Goal: Communication & Community: Answer question/provide support

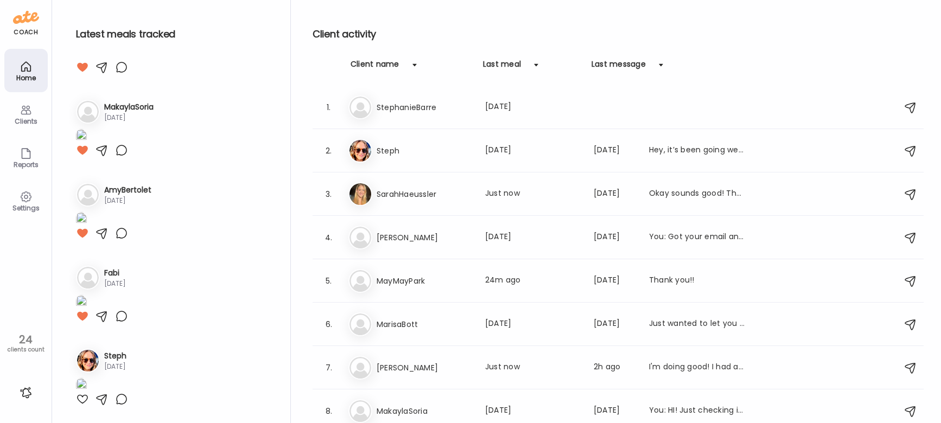
scroll to position [2, 0]
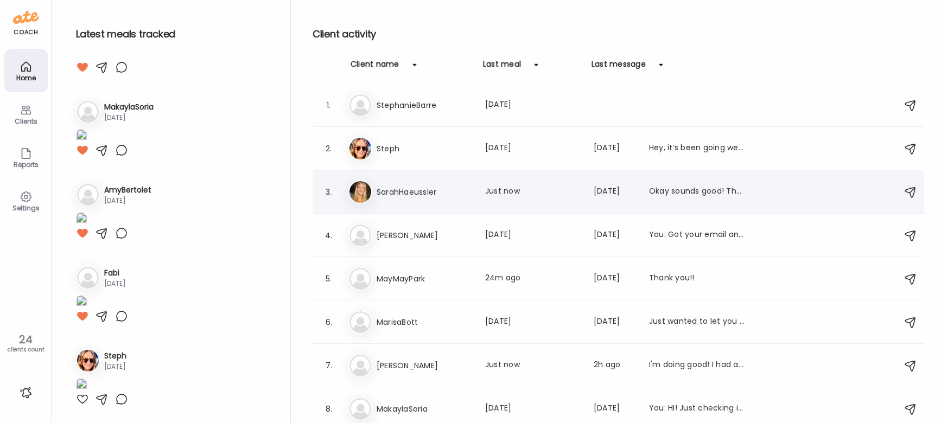
click at [433, 194] on h3 "SarahHaeussler" at bounding box center [423, 192] width 95 height 13
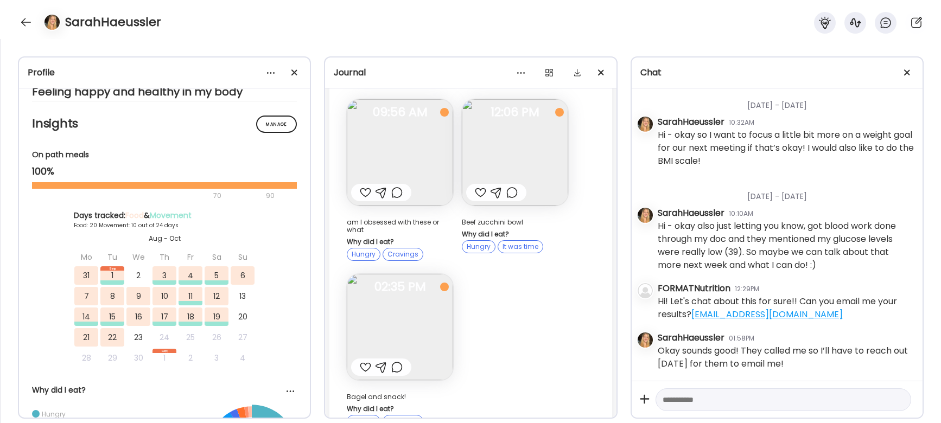
scroll to position [17043, 0]
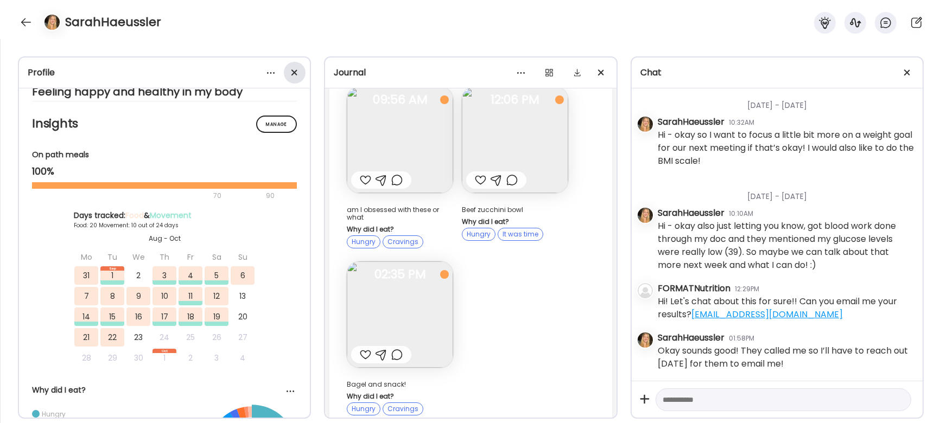
click at [293, 72] on span at bounding box center [294, 72] width 6 height 6
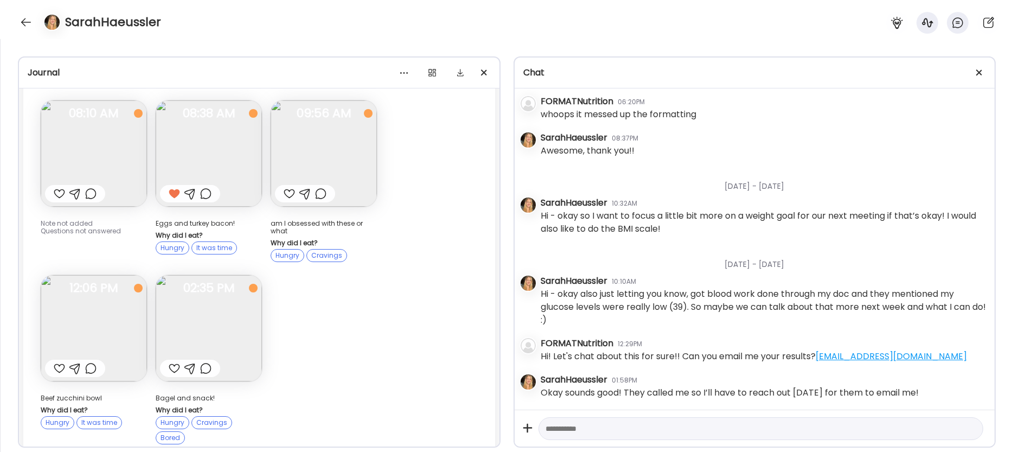
scroll to position [0, 0]
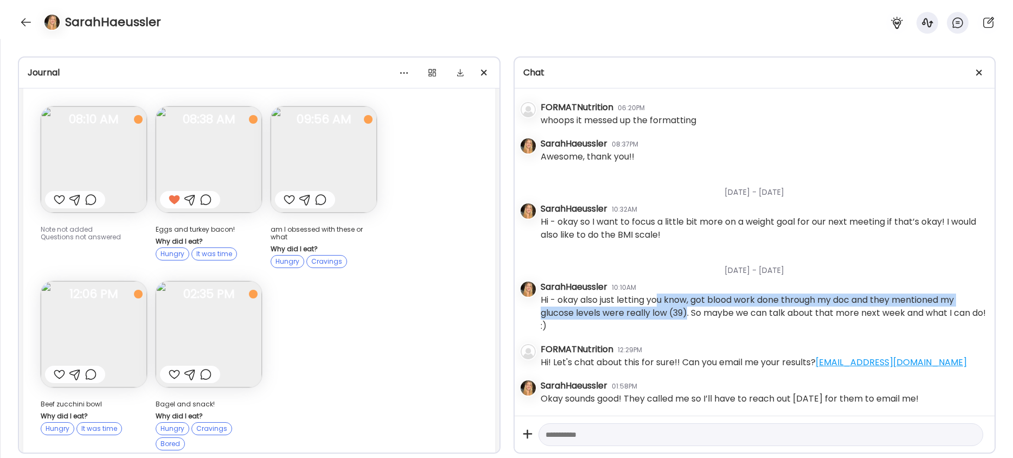
drag, startPoint x: 690, startPoint y: 314, endPoint x: 660, endPoint y: 302, distance: 32.1
click at [451, 302] on div "Hi - okay also just letting you know, got blood work done through my doc and th…" at bounding box center [764, 312] width 446 height 39
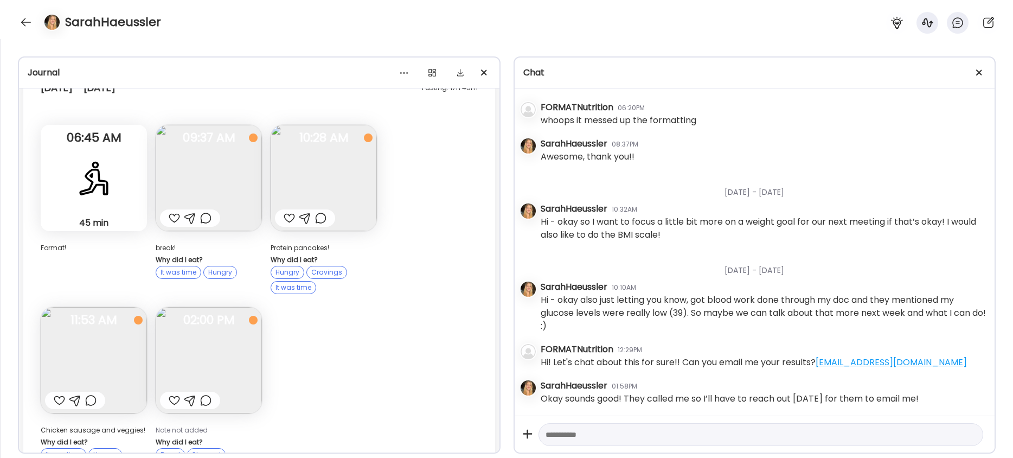
scroll to position [12068, 0]
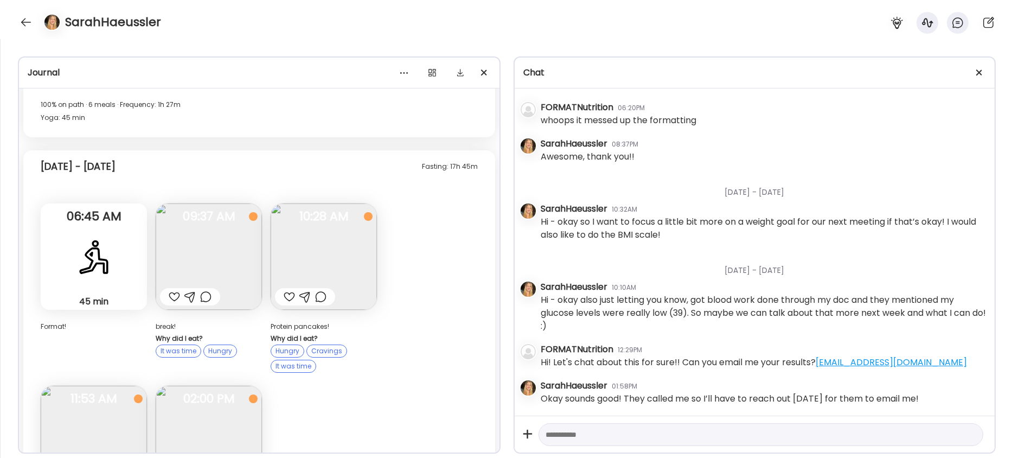
click at [206, 211] on img at bounding box center [209, 256] width 106 height 106
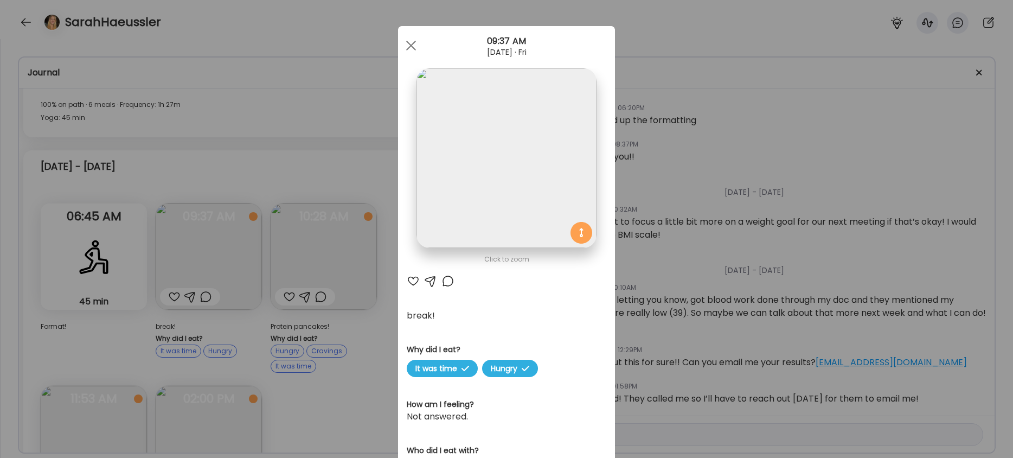
click at [374, 283] on div "Ate Coach Dashboard Wahoo! It’s official Take a moment to set up your Coach Pro…" at bounding box center [506, 229] width 1013 height 458
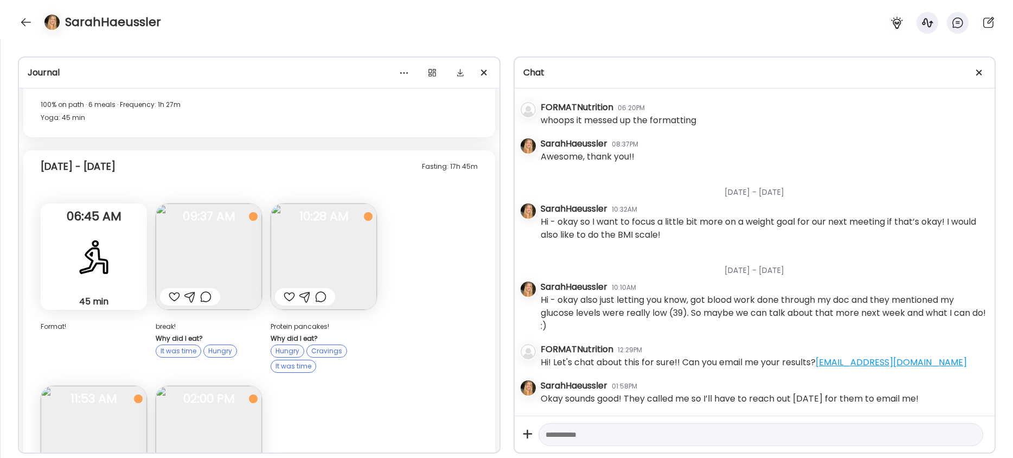
click at [303, 212] on img at bounding box center [324, 256] width 106 height 106
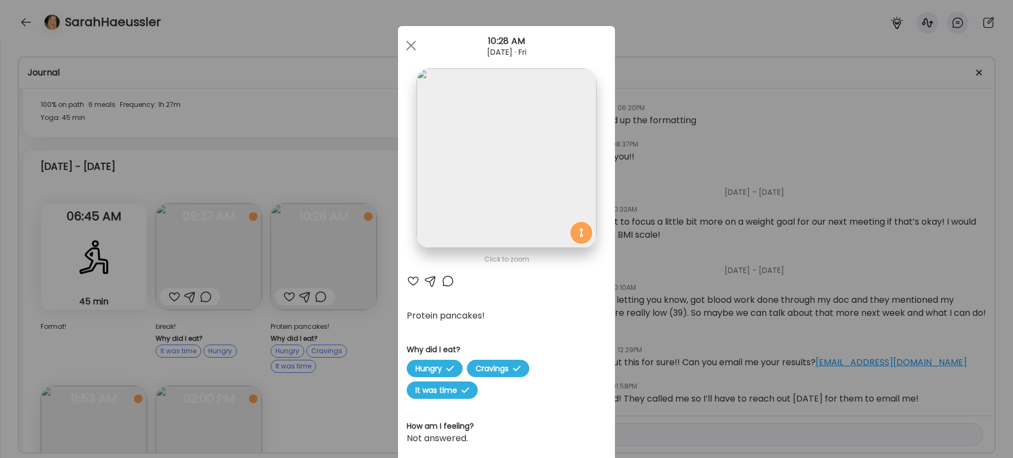
click at [375, 242] on div "Ate Coach Dashboard Wahoo! It’s official Take a moment to set up your Coach Pro…" at bounding box center [506, 229] width 1013 height 458
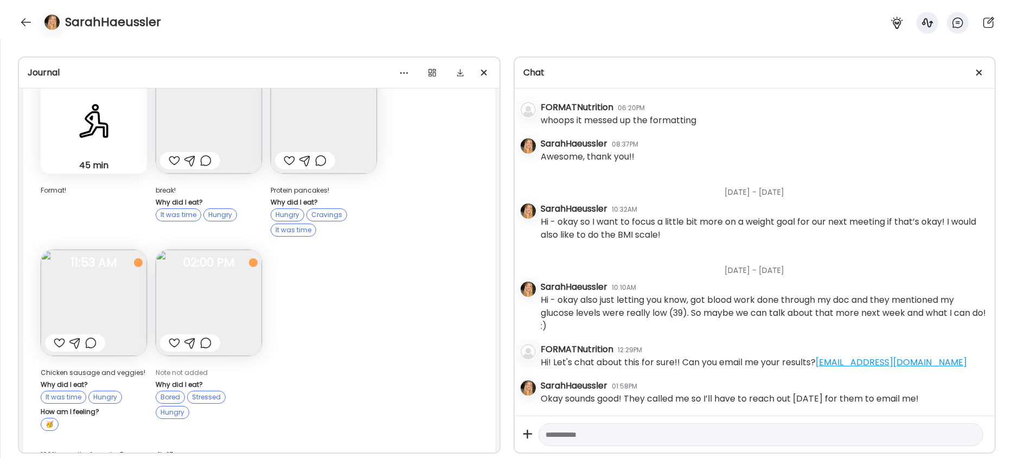
scroll to position [12218, 0]
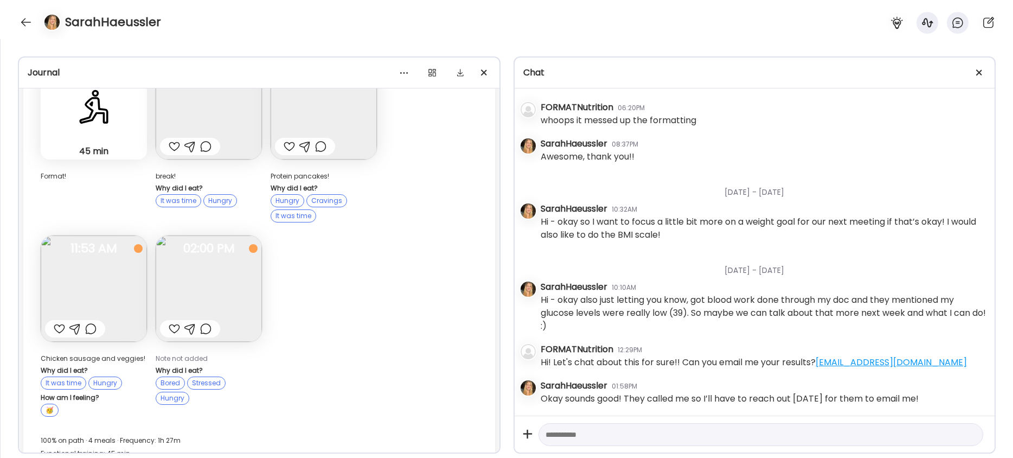
click at [75, 240] on img at bounding box center [94, 288] width 106 height 106
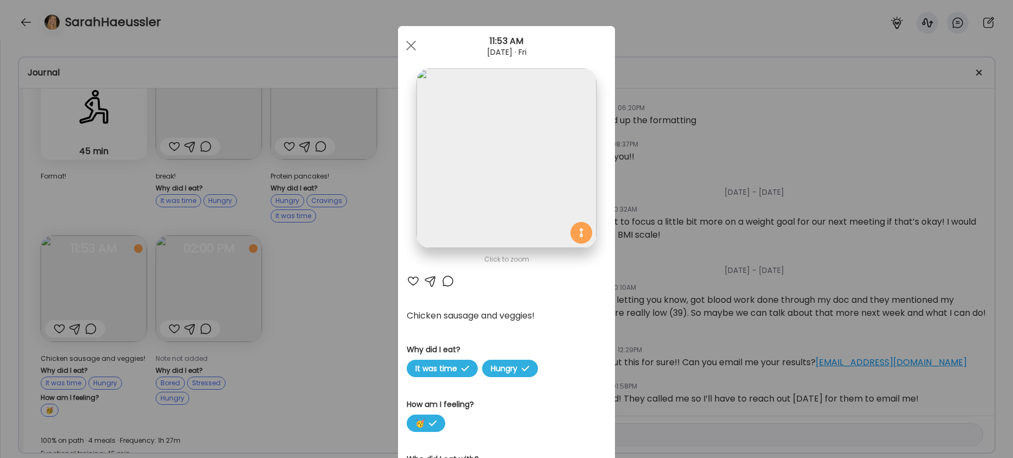
click at [346, 206] on div "Ate Coach Dashboard Wahoo! It’s official Take a moment to set up your Coach Pro…" at bounding box center [506, 229] width 1013 height 458
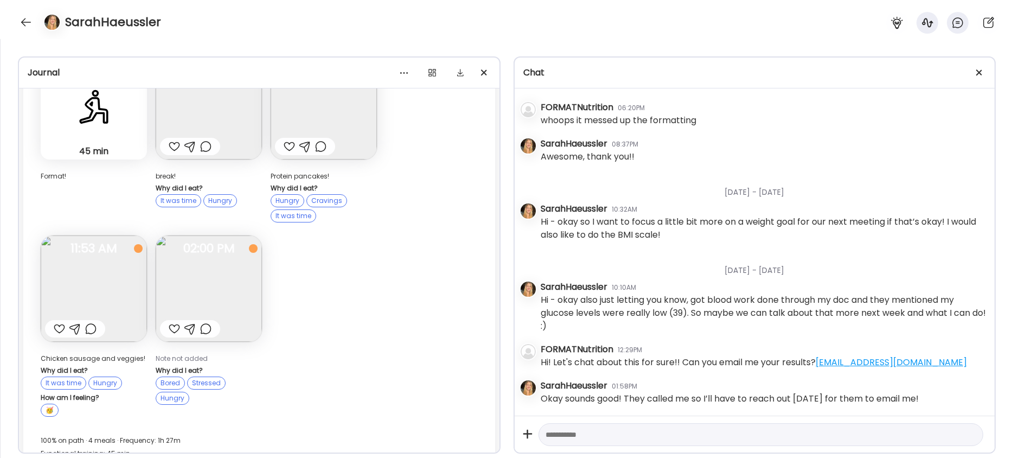
click at [220, 238] on img at bounding box center [209, 288] width 106 height 106
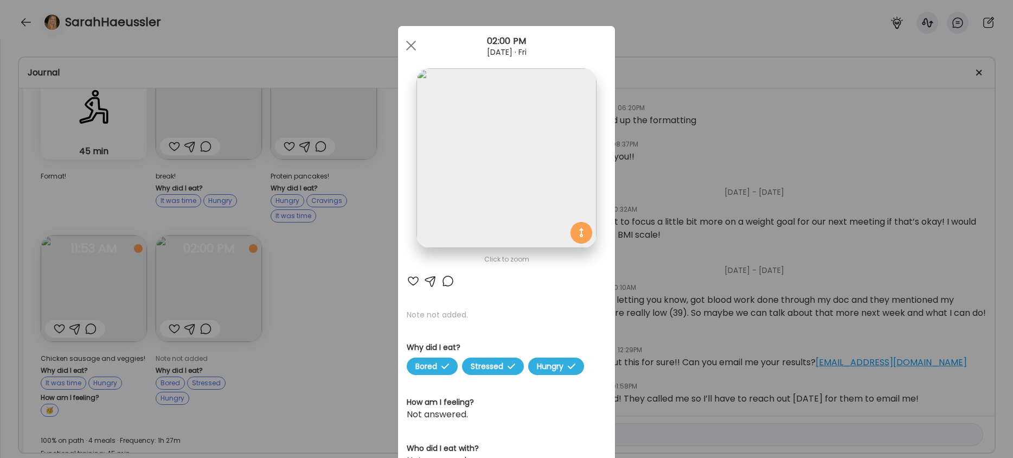
click at [328, 213] on div "Ate Coach Dashboard Wahoo! It’s official Take a moment to set up your Coach Pro…" at bounding box center [506, 229] width 1013 height 458
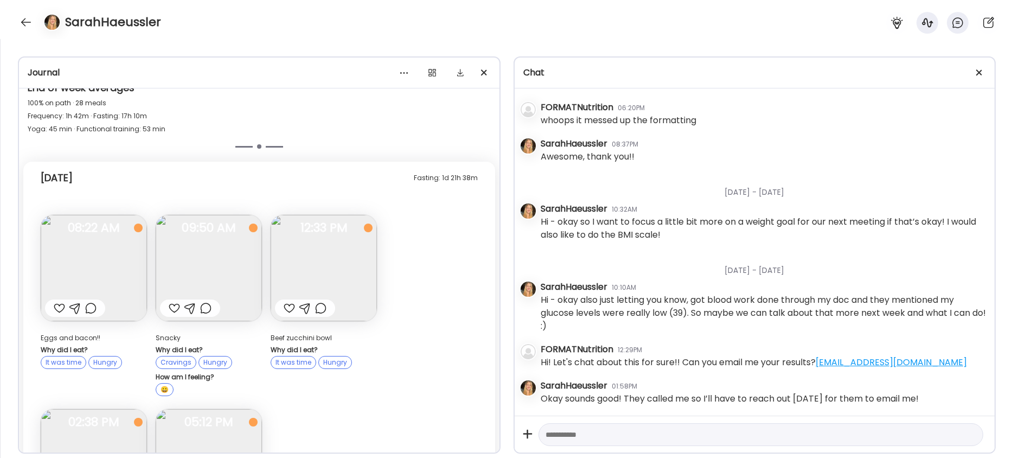
scroll to position [12883, 0]
click at [60, 299] on div at bounding box center [59, 305] width 11 height 13
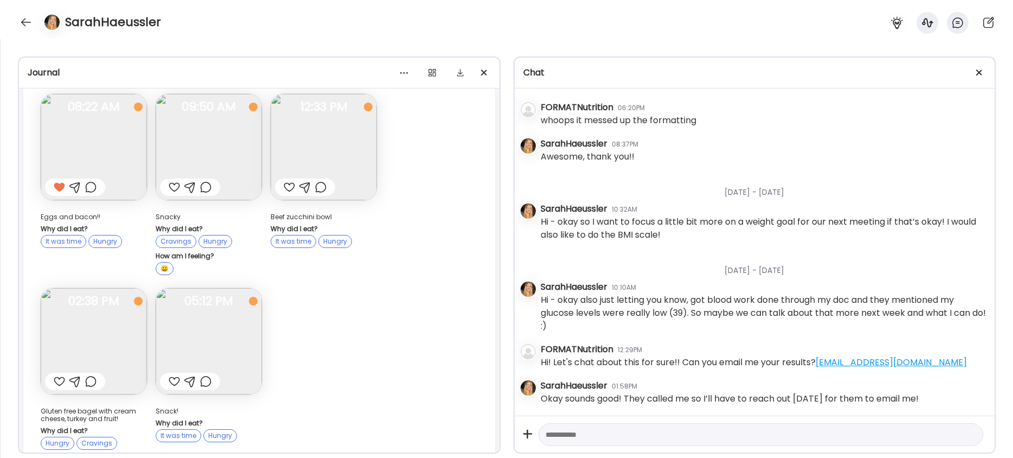
scroll to position [13005, 0]
click at [101, 292] on img at bounding box center [94, 338] width 106 height 106
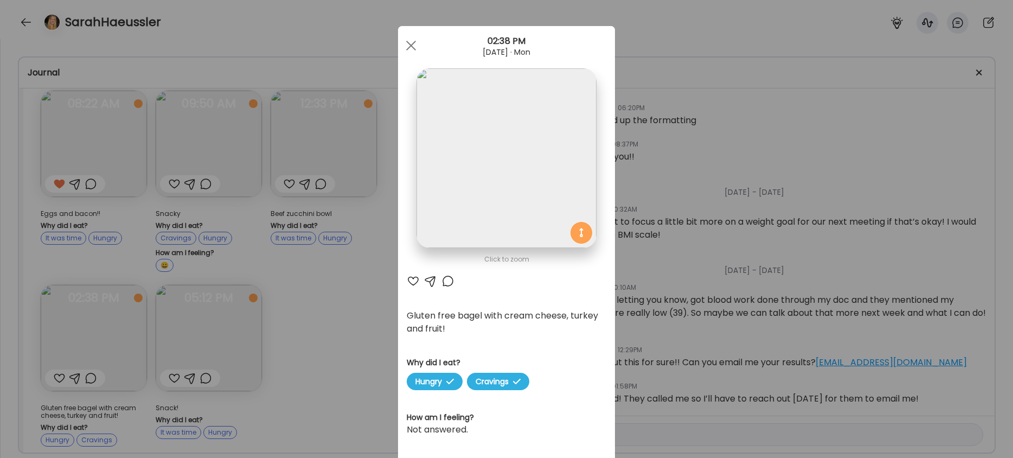
click at [347, 204] on div "Ate Coach Dashboard Wahoo! It’s official Take a moment to set up your Coach Pro…" at bounding box center [506, 229] width 1013 height 458
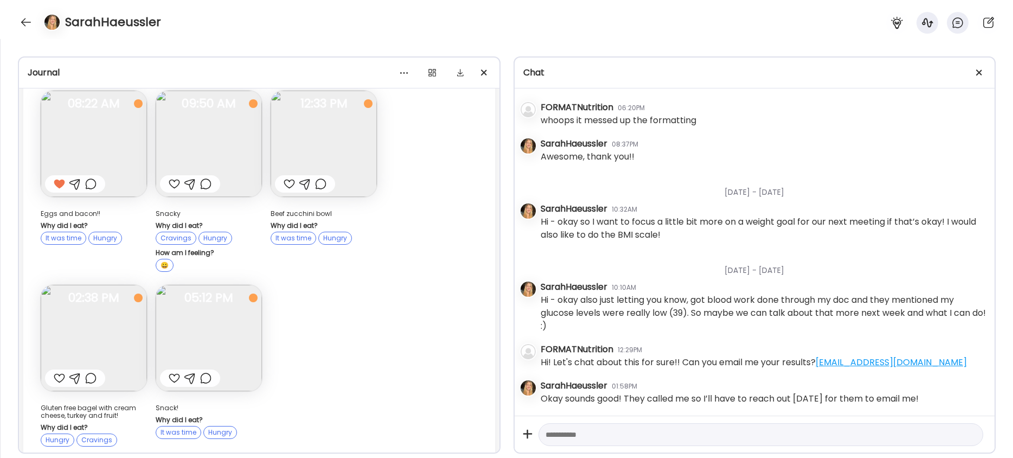
click at [58, 372] on div at bounding box center [59, 378] width 11 height 13
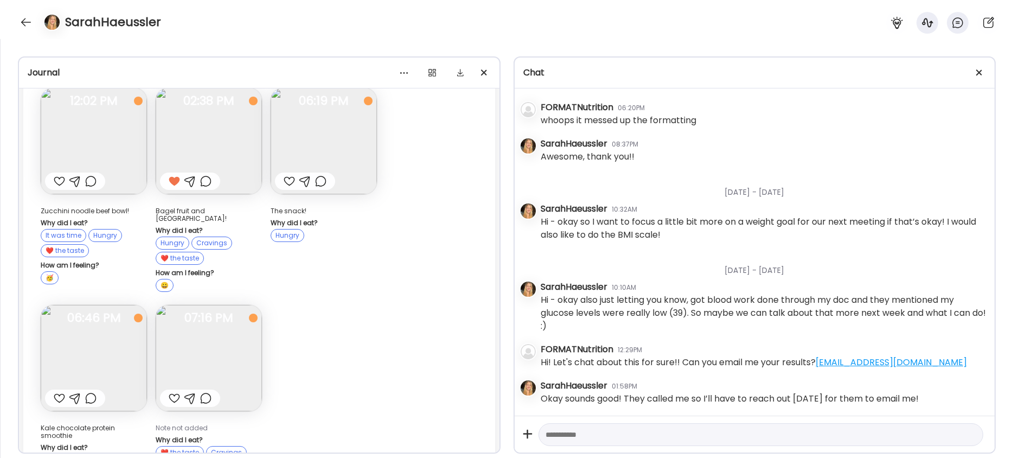
scroll to position [10796, 0]
click at [119, 302] on img at bounding box center [94, 355] width 106 height 106
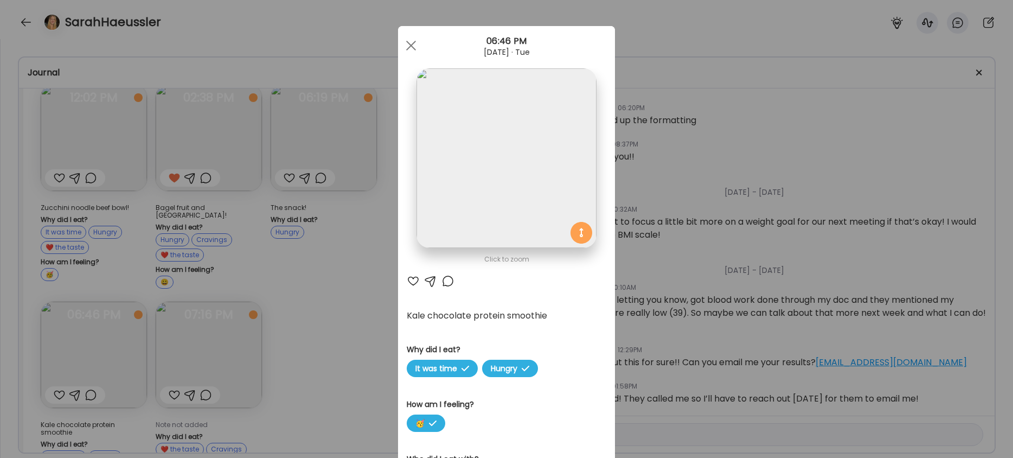
click at [360, 259] on div "Ate Coach Dashboard Wahoo! It’s official Take a moment to set up your Coach Pro…" at bounding box center [506, 229] width 1013 height 458
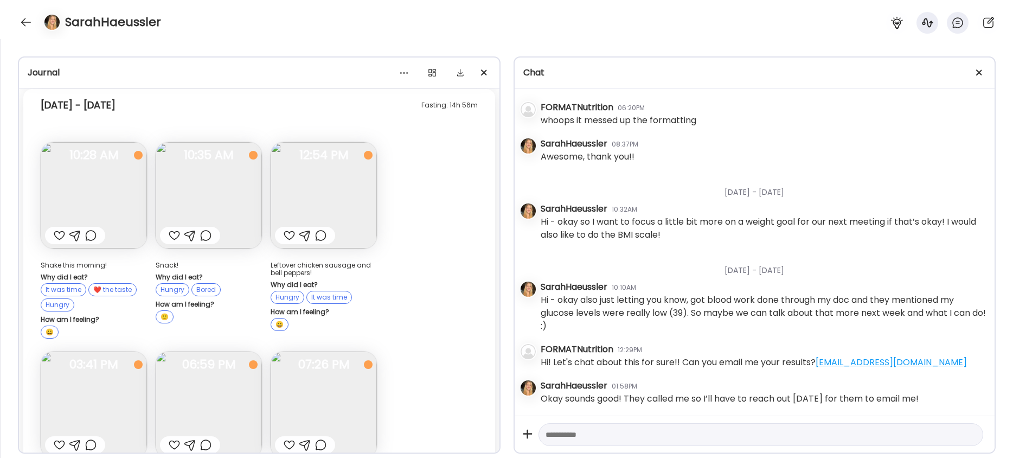
scroll to position [7925, 0]
click at [212, 164] on img at bounding box center [209, 197] width 106 height 106
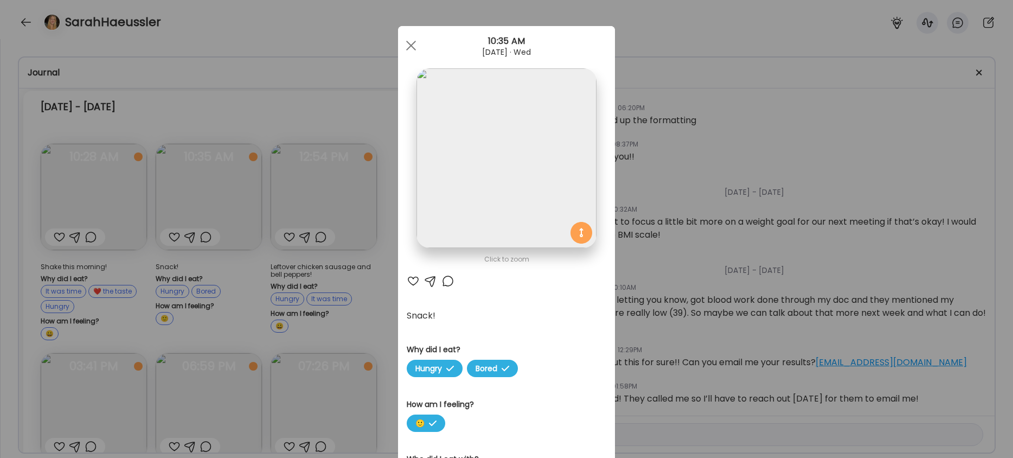
click at [348, 109] on div "Ate Coach Dashboard Wahoo! It’s official Take a moment to set up your Coach Pro…" at bounding box center [506, 229] width 1013 height 458
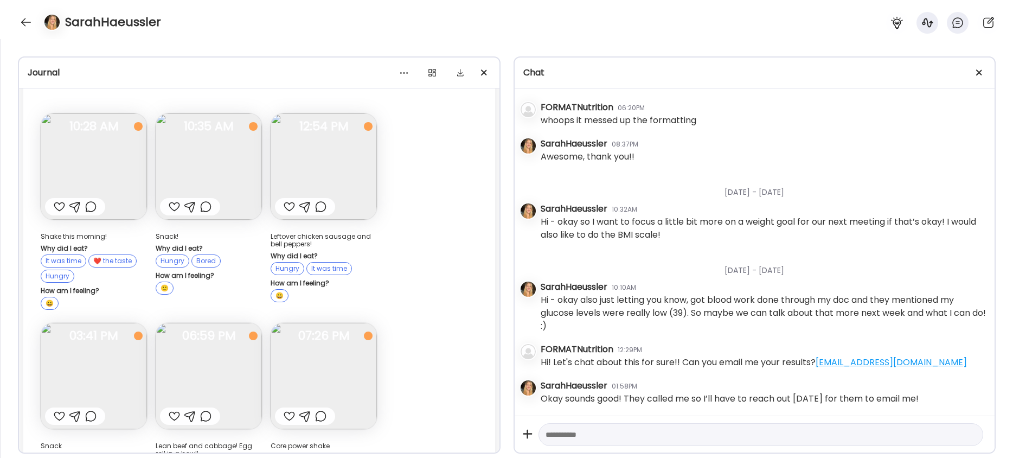
scroll to position [7965, 0]
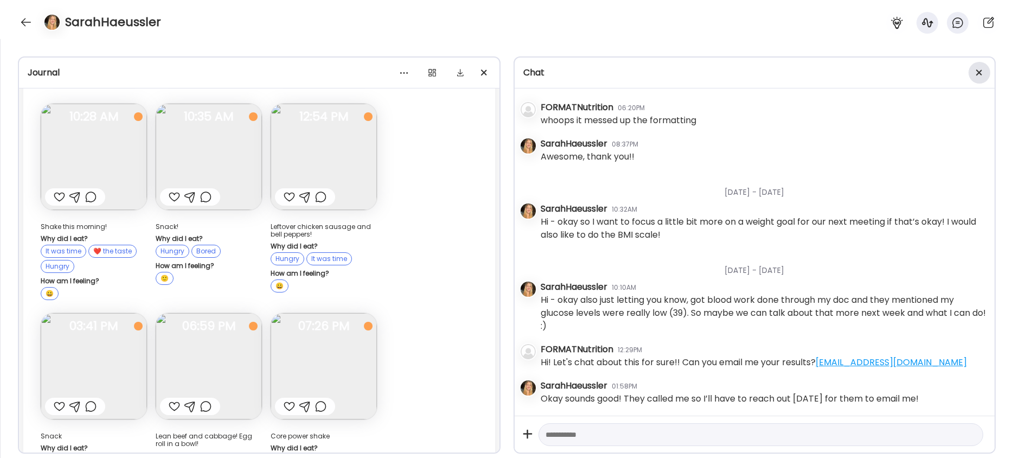
click at [451, 73] on div at bounding box center [980, 73] width 22 height 22
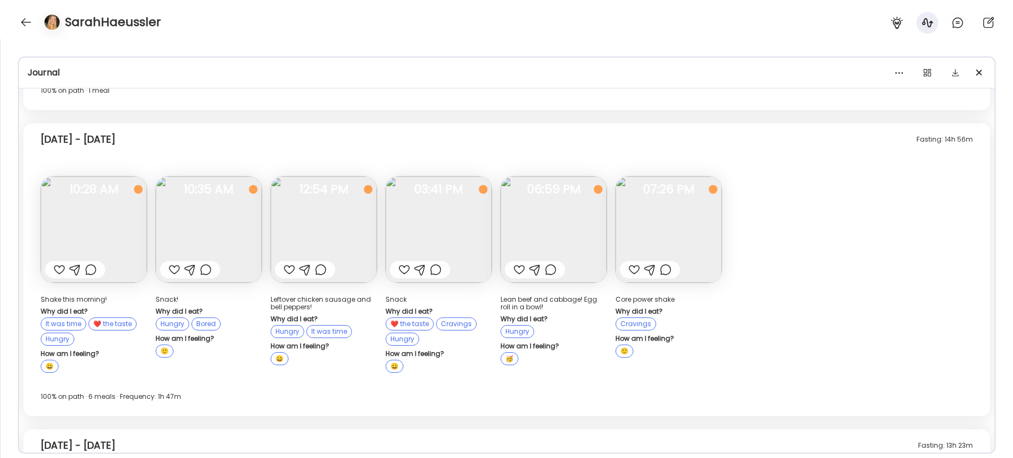
scroll to position [5467, 0]
click at [213, 206] on img at bounding box center [209, 231] width 106 height 106
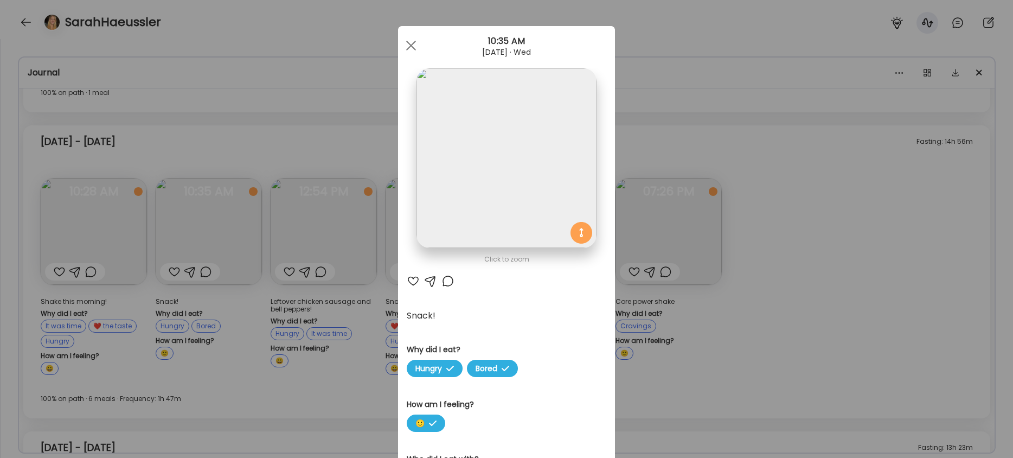
click at [451, 182] on img at bounding box center [507, 158] width 180 height 180
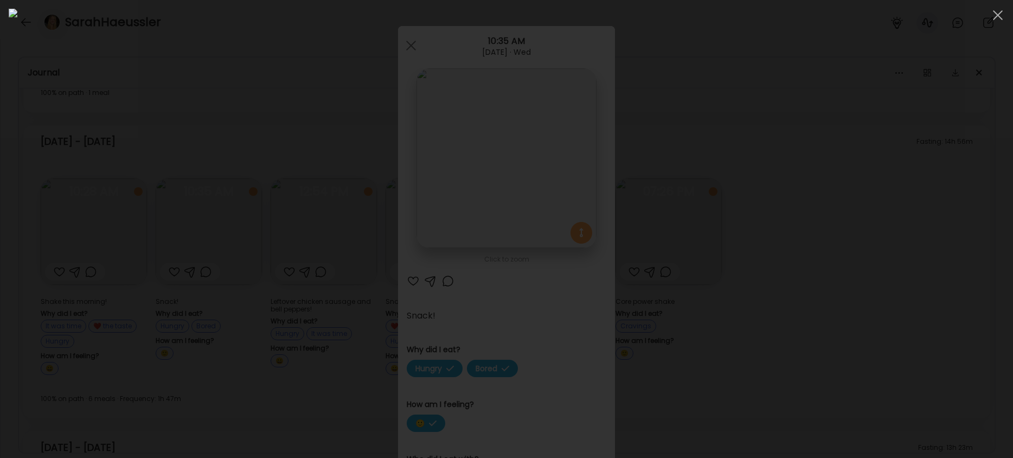
click at [238, 312] on div at bounding box center [507, 229] width 996 height 441
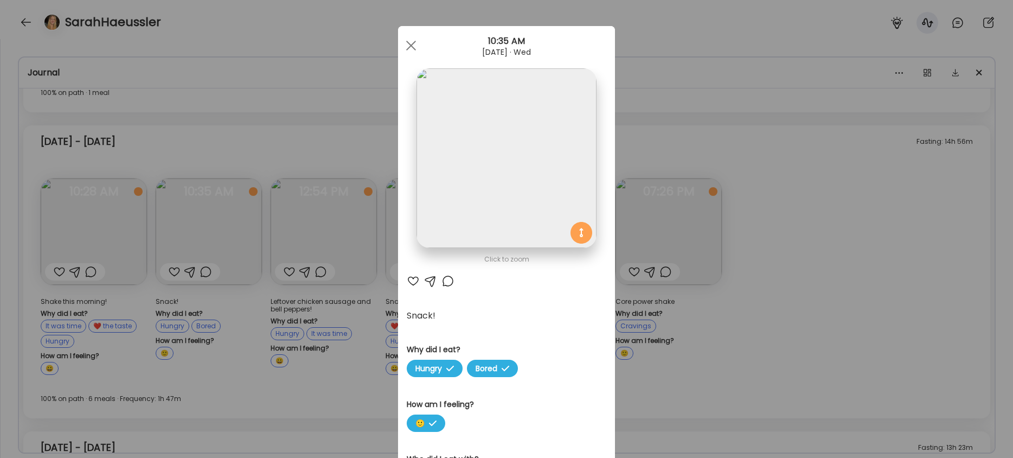
click at [259, 221] on div "Ate Coach Dashboard Wahoo! It’s official Take a moment to set up your Coach Pro…" at bounding box center [506, 229] width 1013 height 458
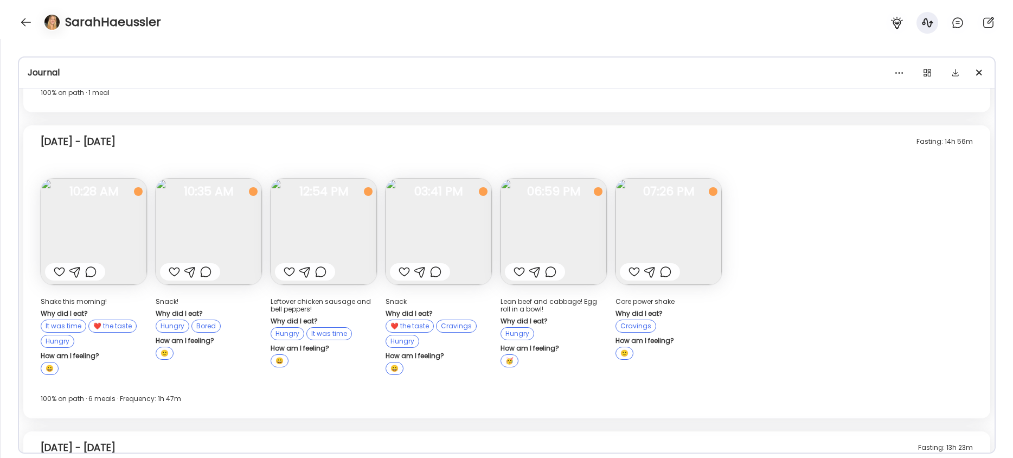
click at [451, 222] on img at bounding box center [439, 231] width 106 height 106
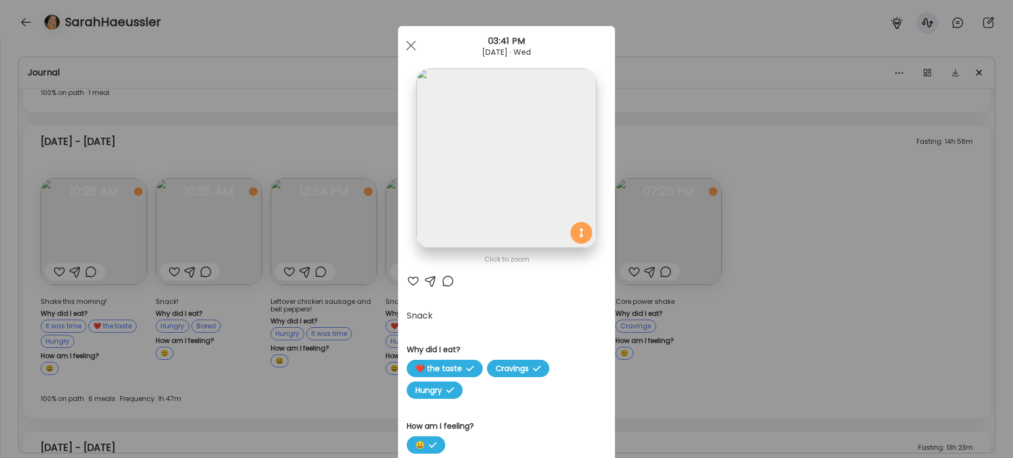
click at [451, 206] on img at bounding box center [507, 158] width 180 height 180
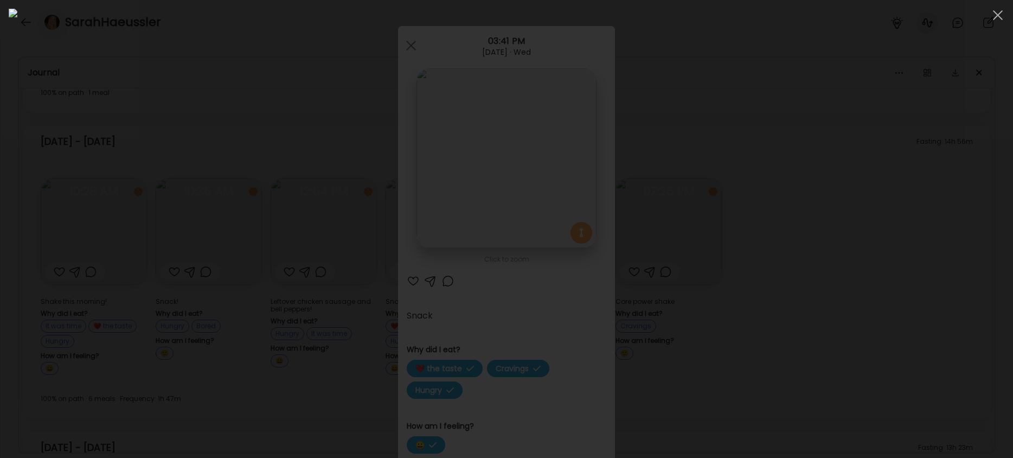
click at [255, 308] on div at bounding box center [507, 229] width 996 height 441
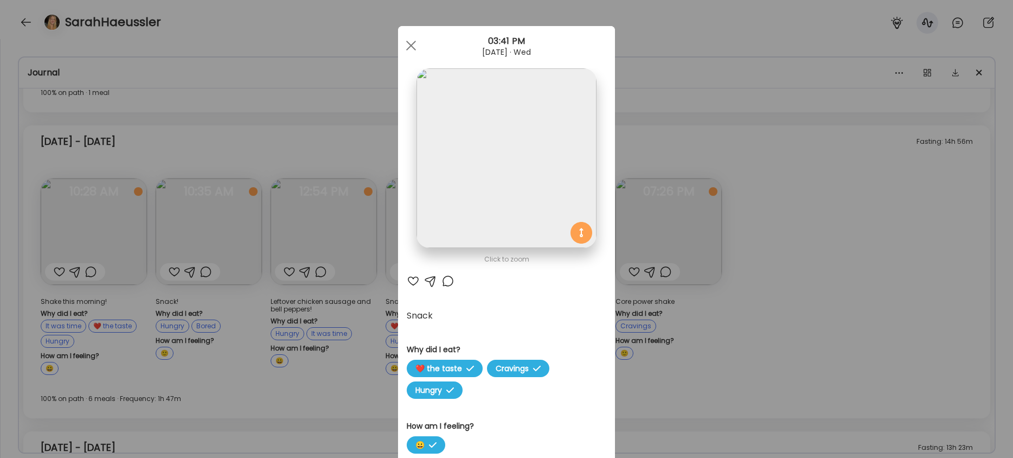
click at [352, 290] on div "Ate Coach Dashboard Wahoo! It’s official Take a moment to set up your Coach Pro…" at bounding box center [506, 229] width 1013 height 458
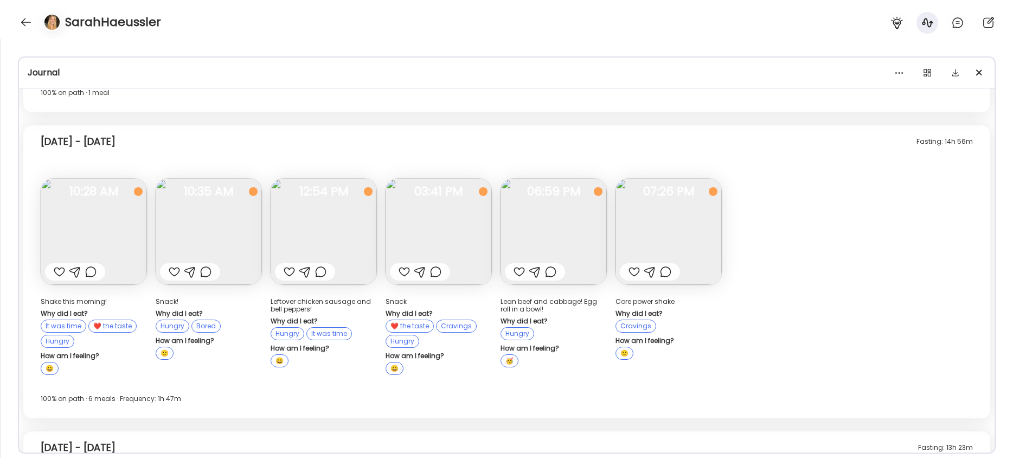
click at [451, 229] on img at bounding box center [554, 231] width 106 height 106
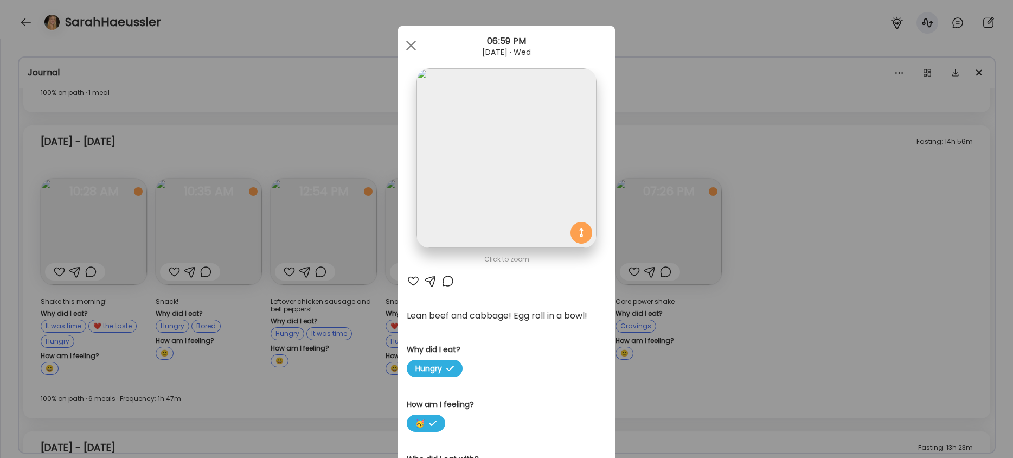
click at [451, 246] on div "Ate Coach Dashboard Wahoo! It’s official Take a moment to set up your Coach Pro…" at bounding box center [506, 229] width 1013 height 458
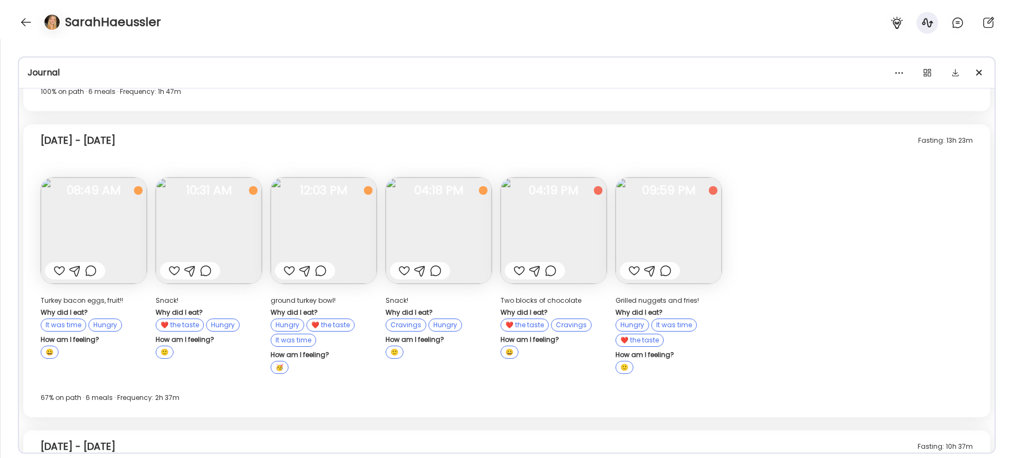
scroll to position [5775, 0]
click at [98, 226] on img at bounding box center [94, 229] width 106 height 106
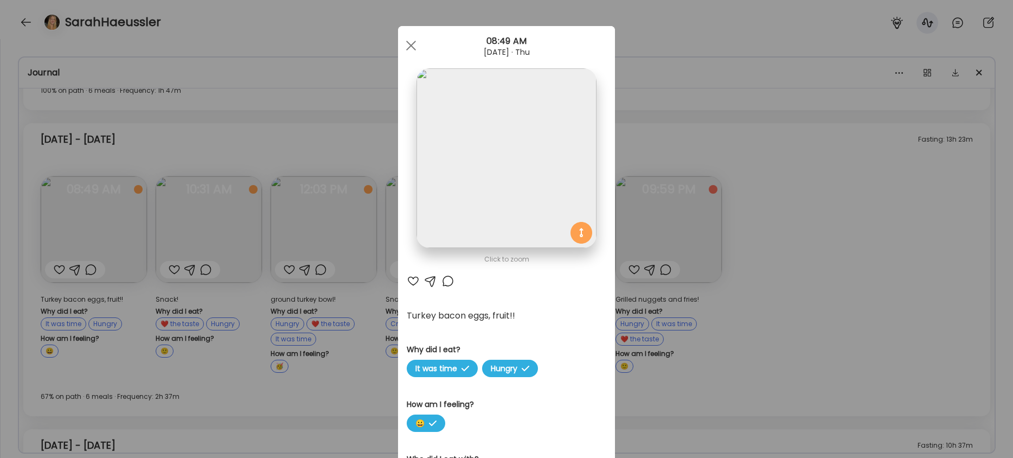
click at [353, 155] on div "Ate Coach Dashboard Wahoo! It’s official Take a moment to set up your Coach Pro…" at bounding box center [506, 229] width 1013 height 458
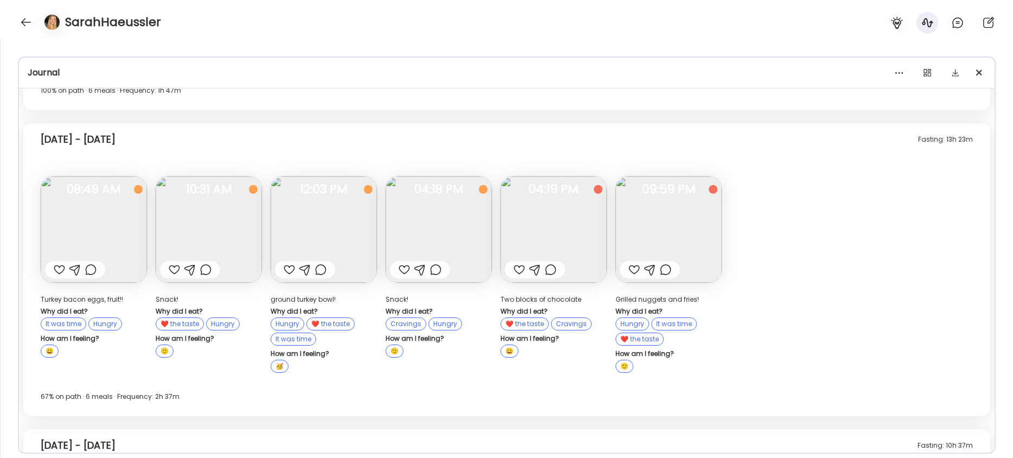
click at [323, 219] on img at bounding box center [324, 229] width 106 height 106
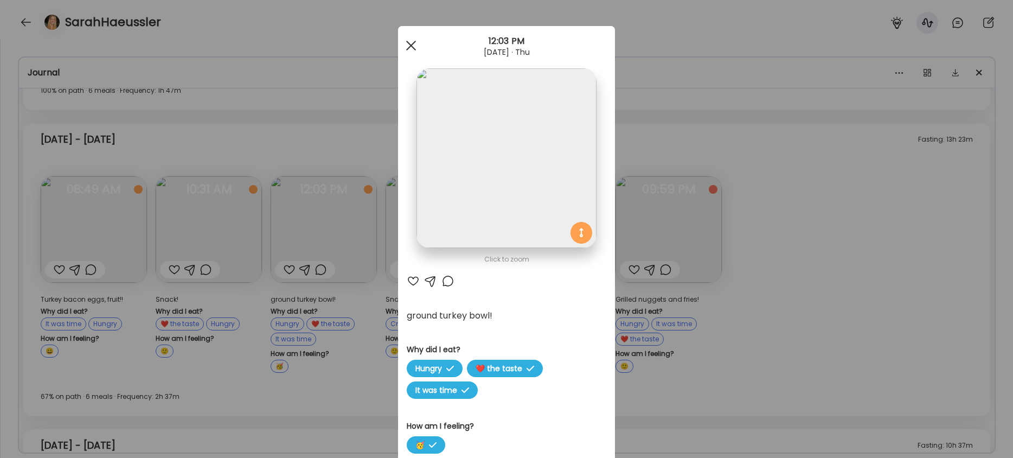
click at [411, 48] on div at bounding box center [411, 46] width 22 height 22
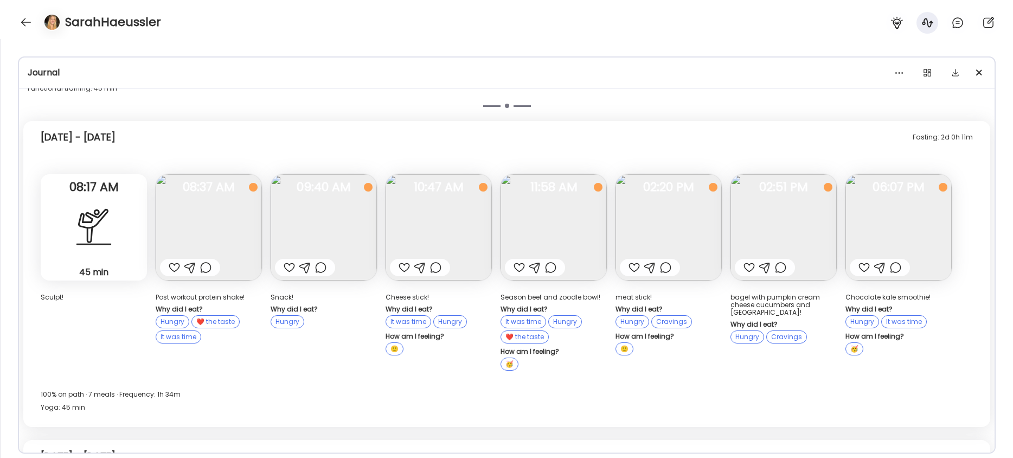
scroll to position [6780, 0]
click at [451, 219] on img at bounding box center [669, 228] width 106 height 106
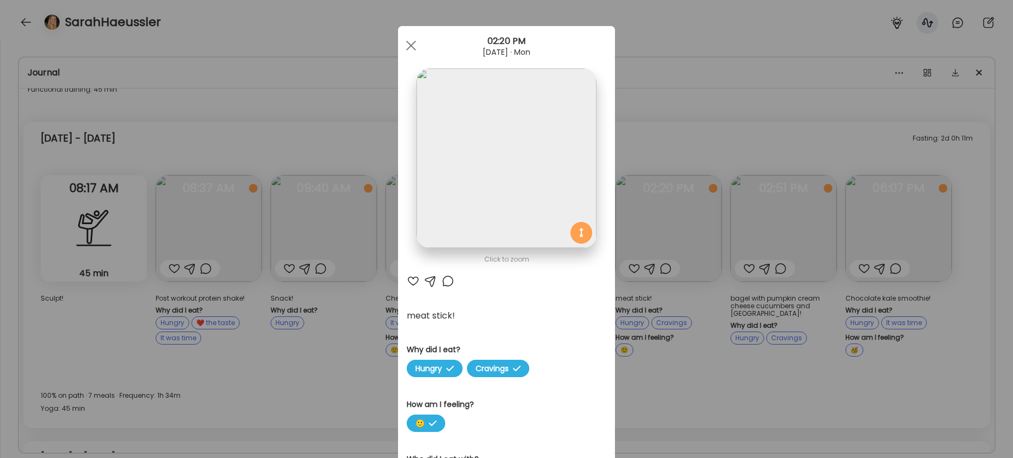
click at [451, 218] on img at bounding box center [507, 158] width 180 height 180
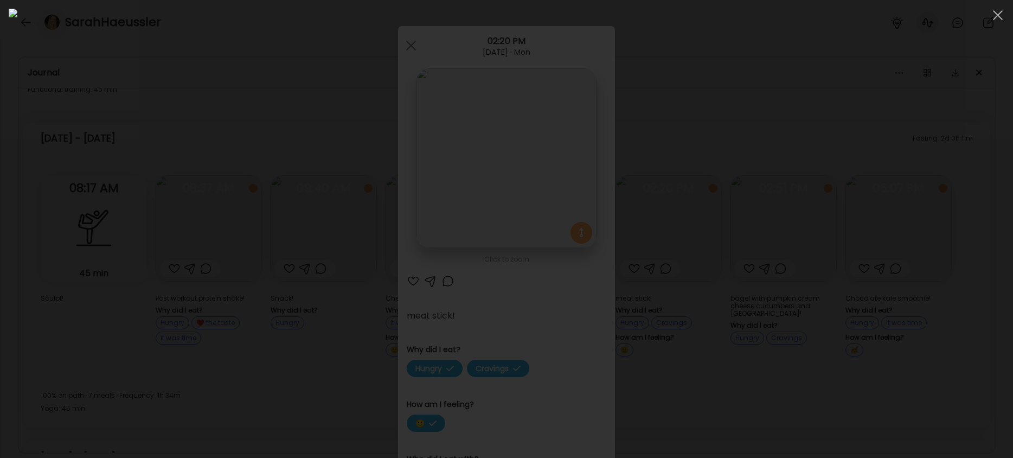
click at [292, 341] on img at bounding box center [507, 229] width 996 height 441
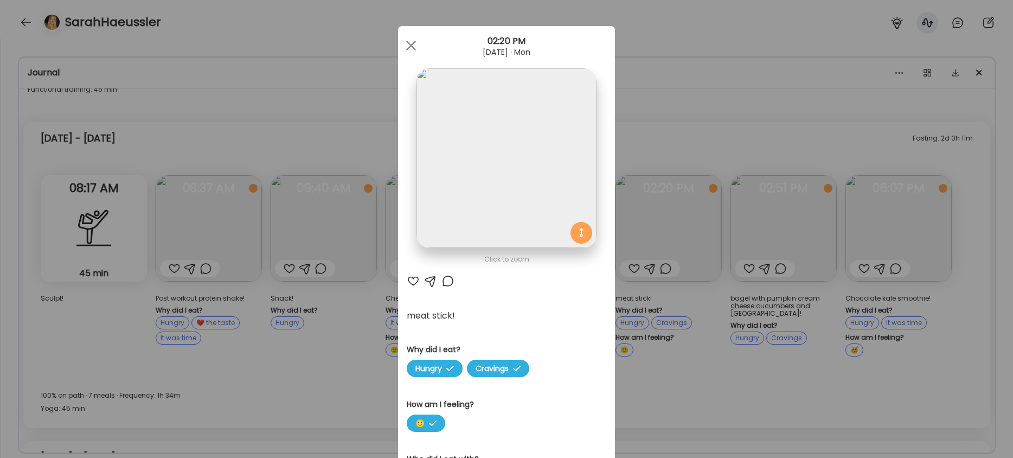
click at [353, 335] on div "Ate Coach Dashboard Wahoo! It’s official Take a moment to set up your Coach Pro…" at bounding box center [506, 229] width 1013 height 458
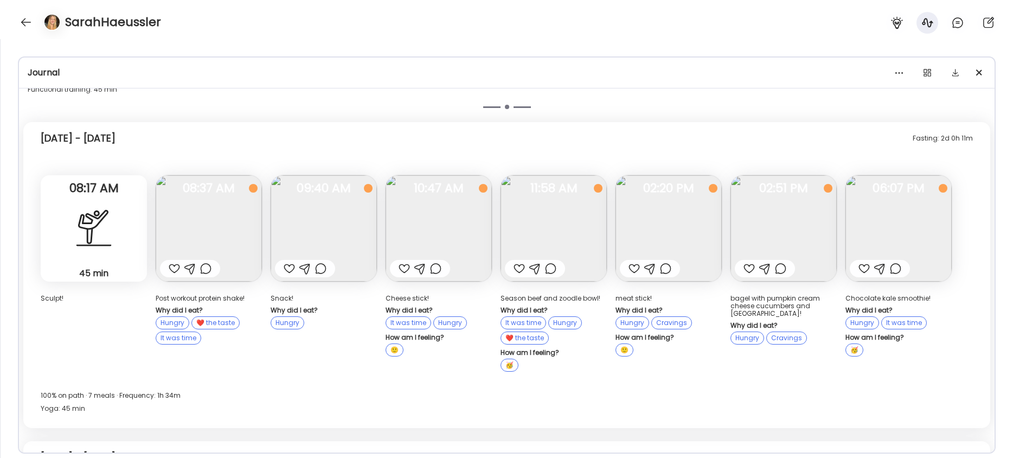
click at [451, 195] on img at bounding box center [784, 228] width 106 height 106
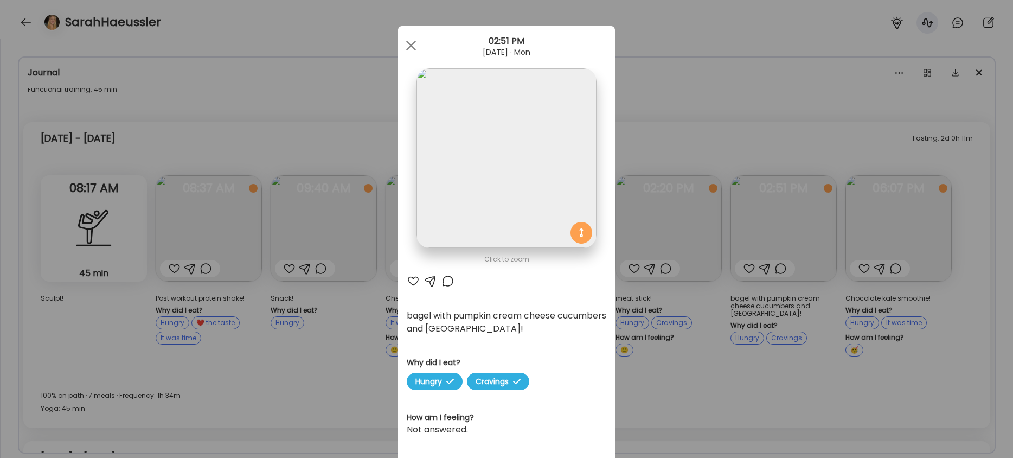
click at [451, 178] on img at bounding box center [507, 158] width 180 height 180
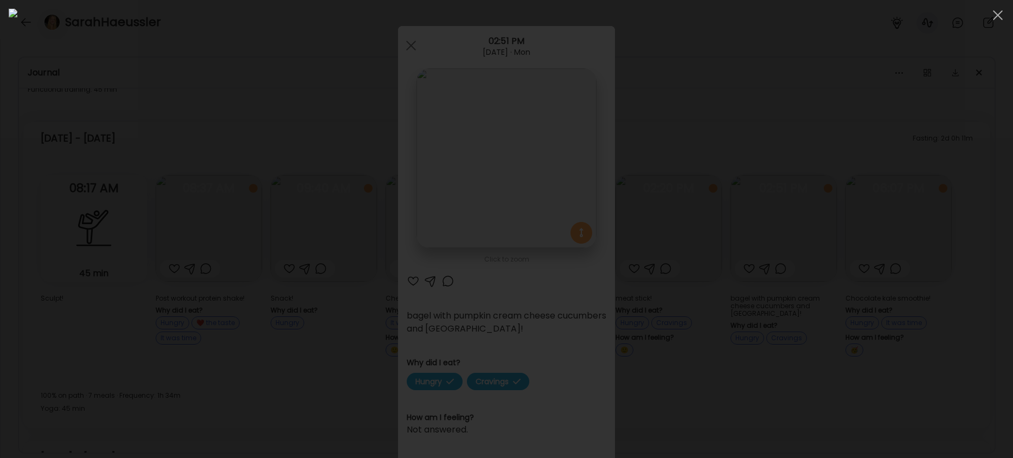
click at [231, 290] on div at bounding box center [507, 229] width 996 height 441
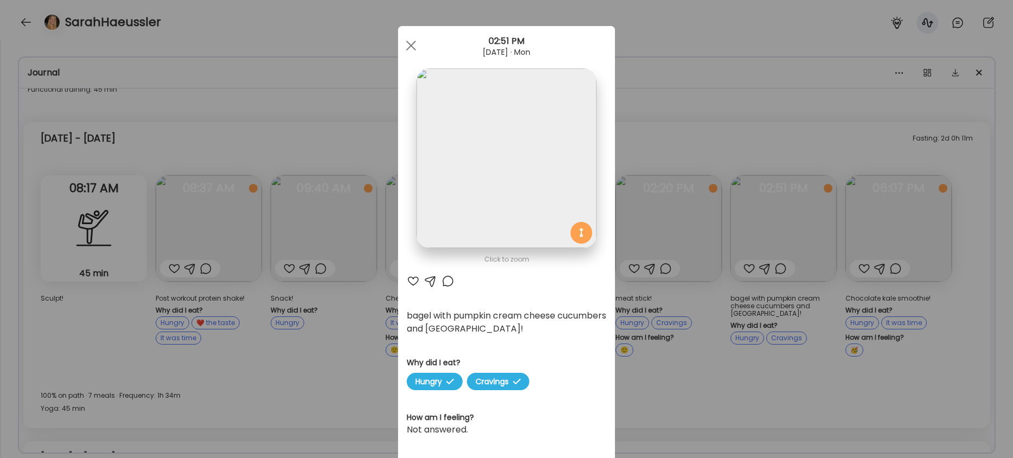
click at [451, 209] on img at bounding box center [507, 158] width 180 height 180
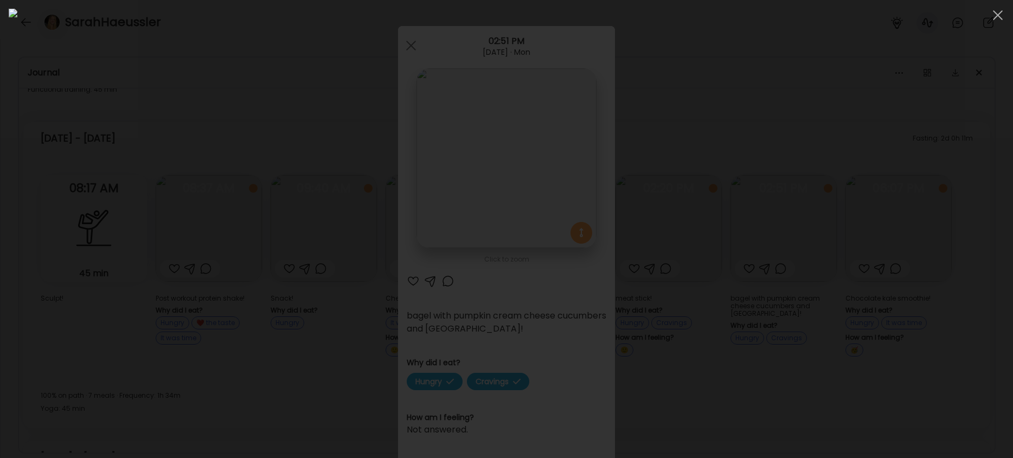
click at [451, 366] on div at bounding box center [507, 229] width 996 height 441
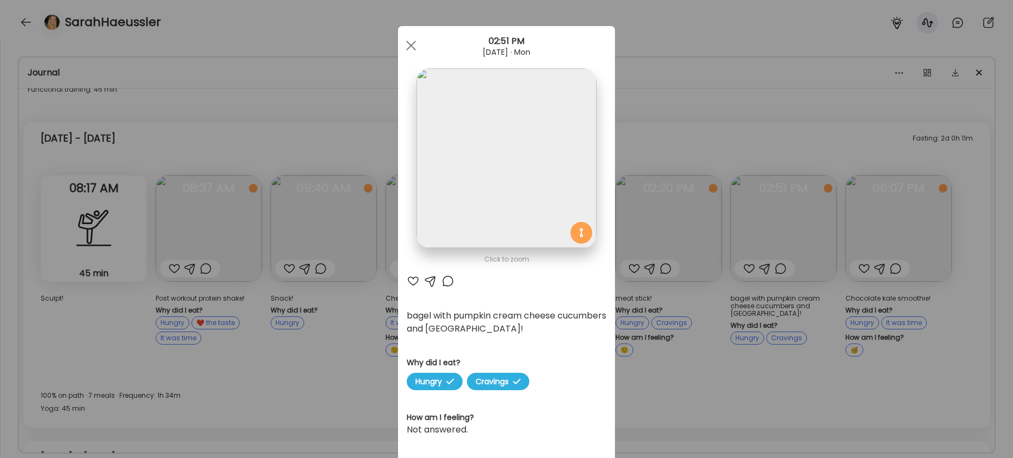
click at [451, 219] on div "Ate Coach Dashboard Wahoo! It’s official Take a moment to set up your Coach Pro…" at bounding box center [506, 229] width 1013 height 458
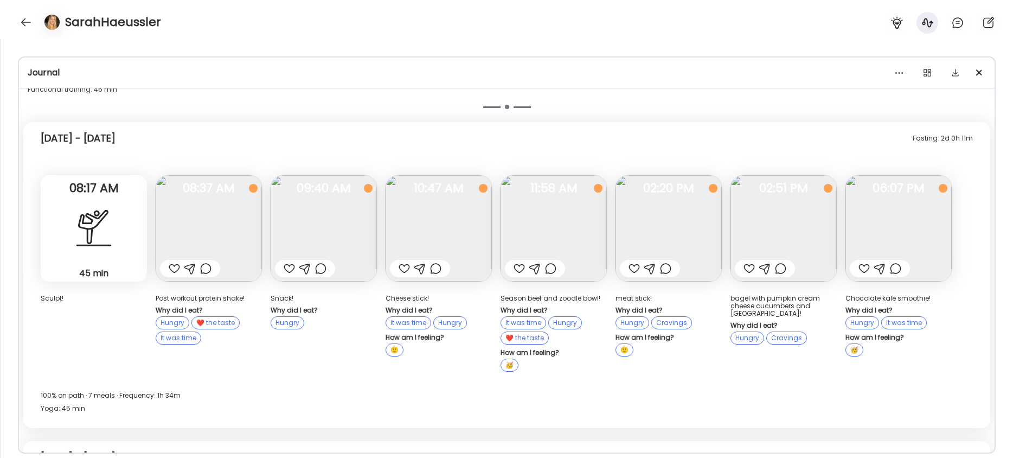
click at [451, 209] on img at bounding box center [899, 228] width 106 height 106
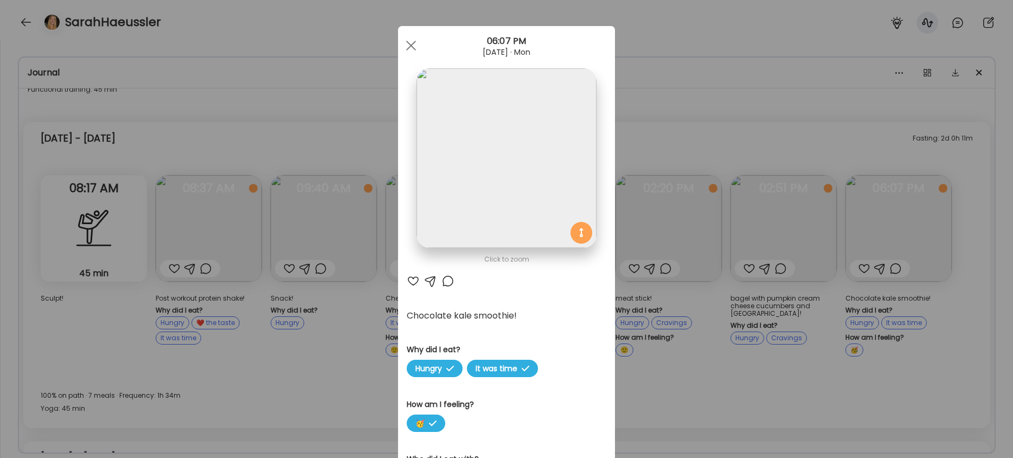
click at [382, 254] on div "Ate Coach Dashboard Wahoo! It’s official Take a moment to set up your Coach Pro…" at bounding box center [506, 229] width 1013 height 458
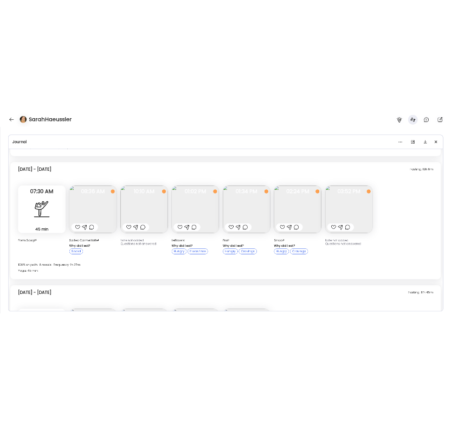
scroll to position [7703, 0]
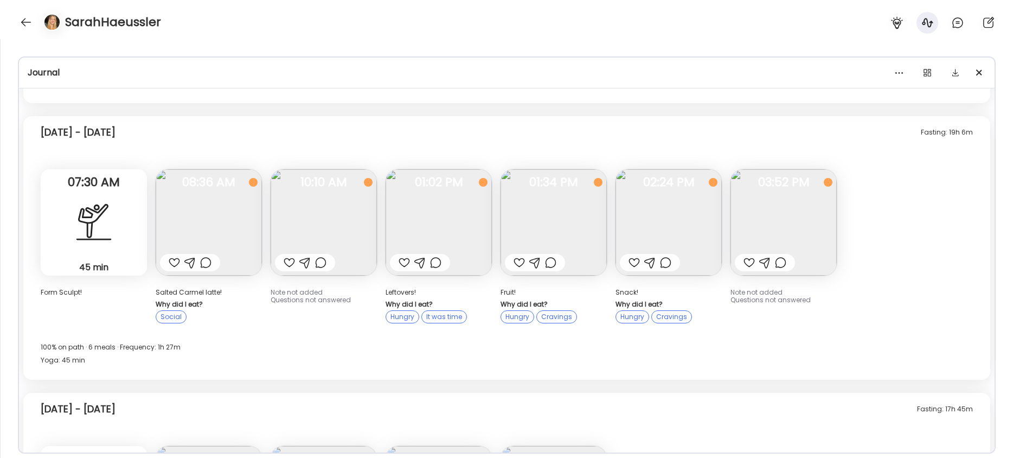
click at [427, 203] on img at bounding box center [439, 222] width 106 height 106
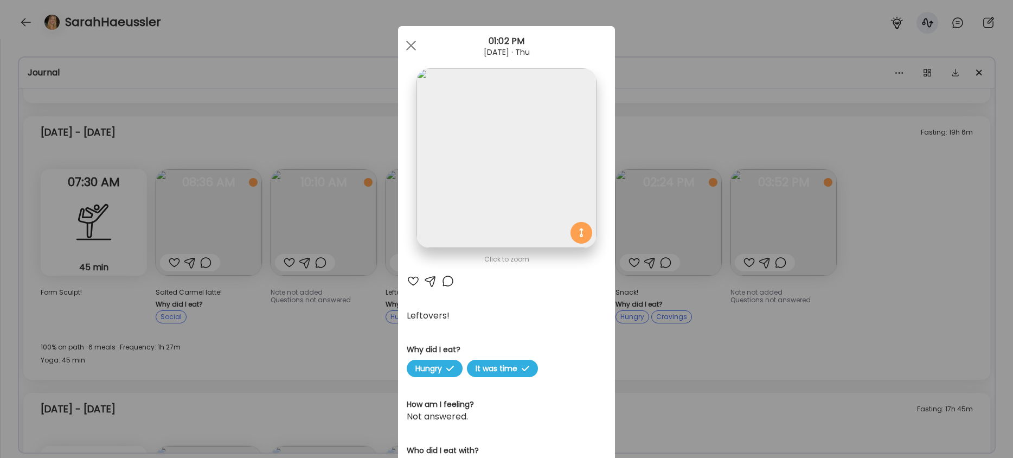
click at [352, 290] on div "Ate Coach Dashboard Wahoo! It’s official Take a moment to set up your Coach Pro…" at bounding box center [506, 229] width 1013 height 458
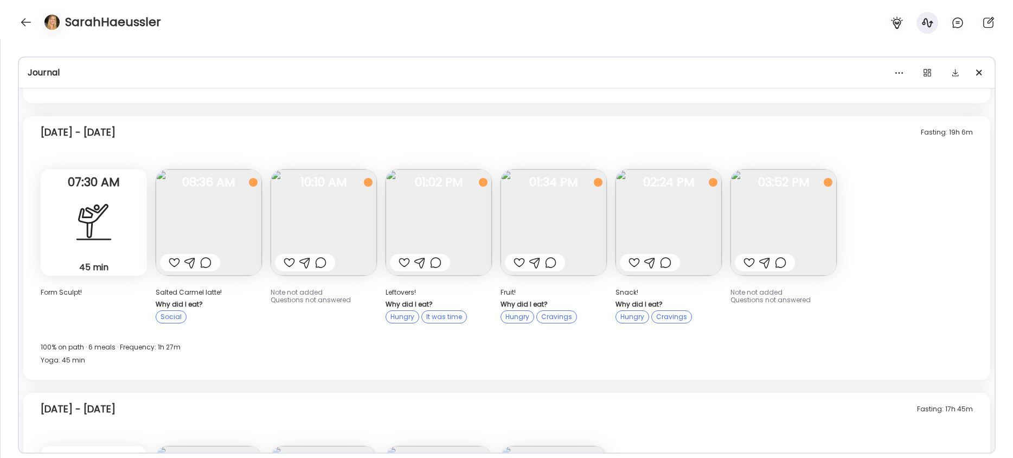
click at [352, 177] on span "10:10 AM" at bounding box center [324, 182] width 106 height 10
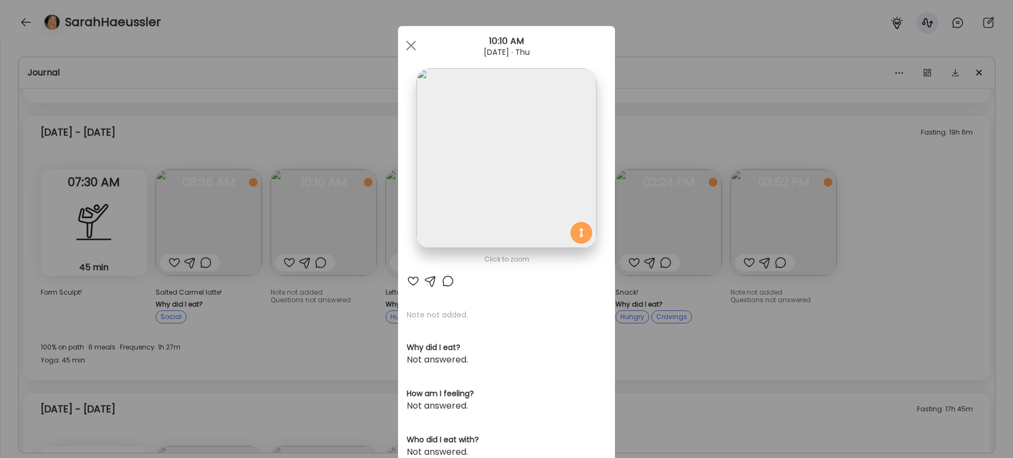
click at [451, 212] on img at bounding box center [507, 158] width 180 height 180
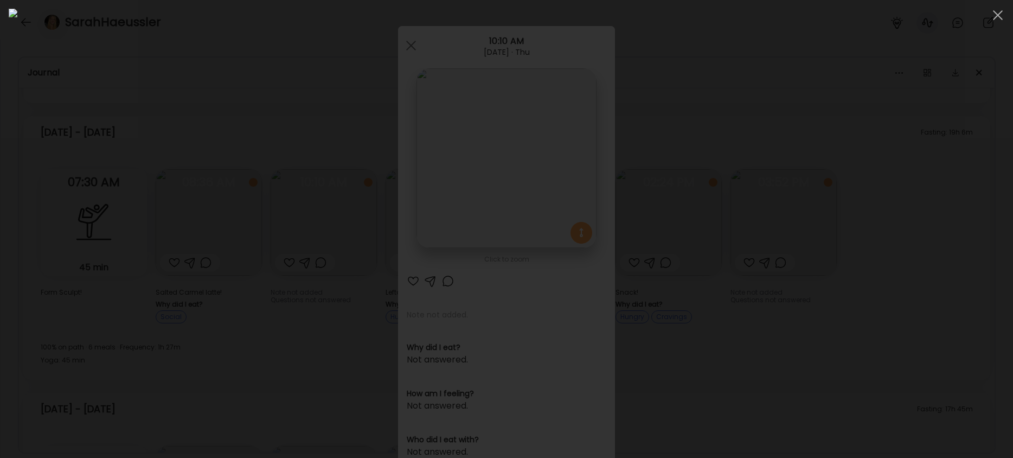
click at [192, 321] on div at bounding box center [507, 229] width 996 height 441
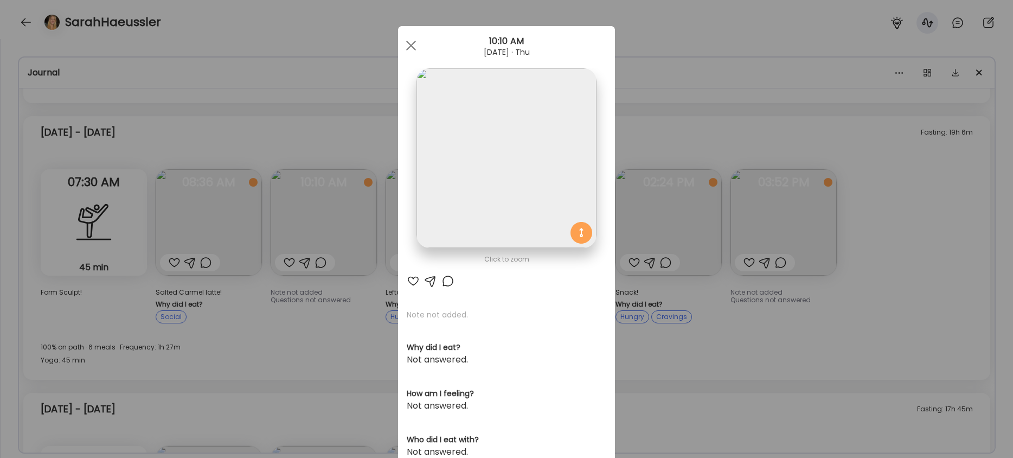
click at [298, 306] on div "Ate Coach Dashboard Wahoo! It’s official Take a moment to set up your Coach Pro…" at bounding box center [506, 229] width 1013 height 458
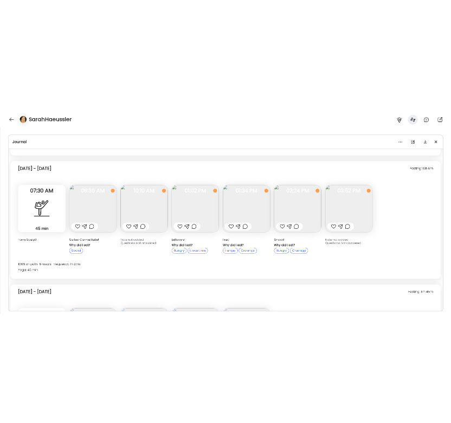
scroll to position [5591, 0]
